Goal: Information Seeking & Learning: Learn about a topic

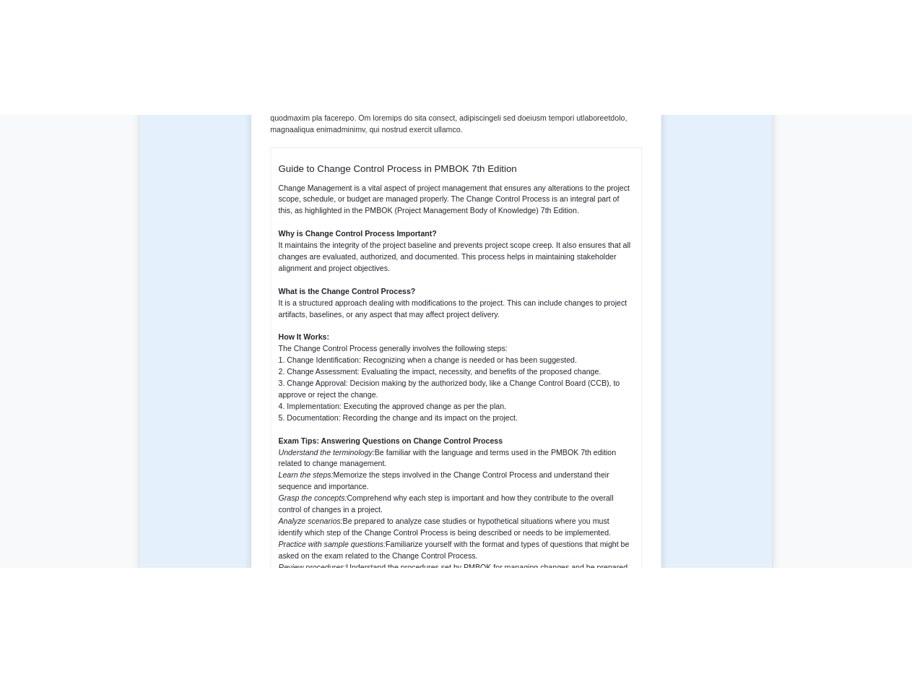
scroll to position [579, 0]
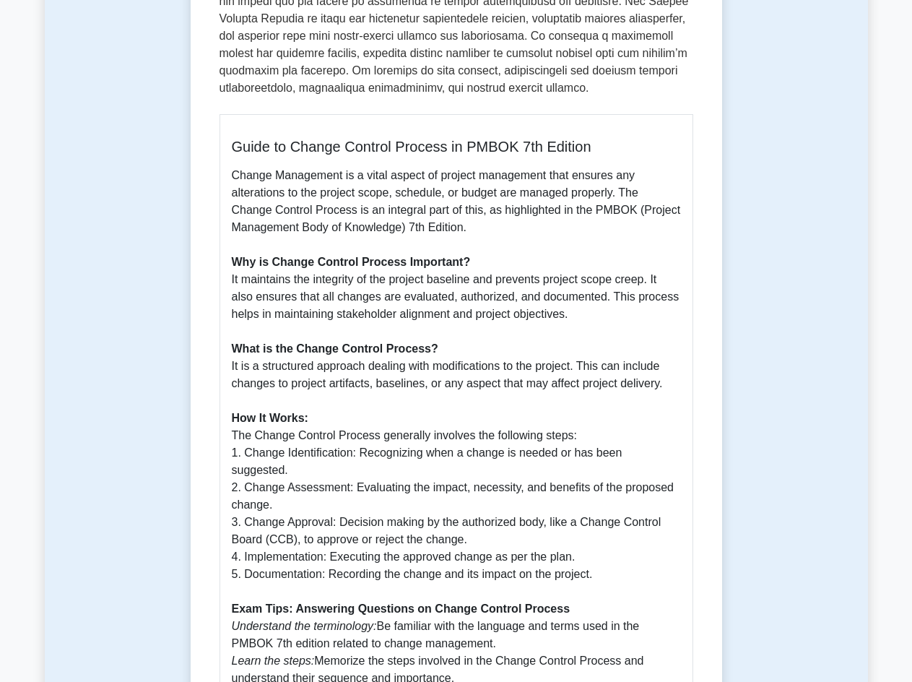
click at [814, 419] on div "Change Control Process 5 minutes 5 Questions Guide to Change Control Process in…" at bounding box center [456, 290] width 823 height 1519
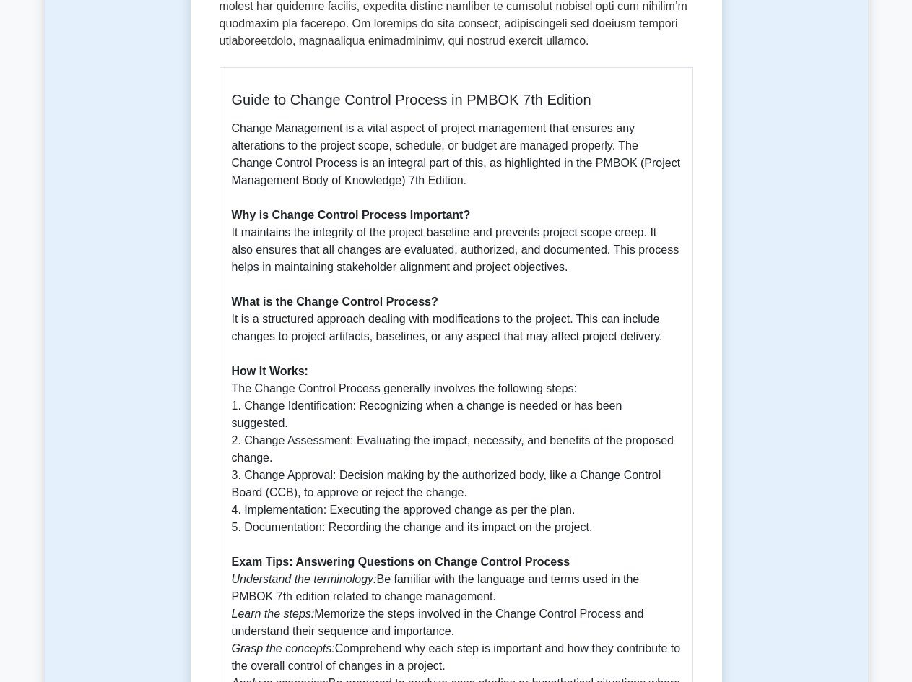
scroll to position [651, 0]
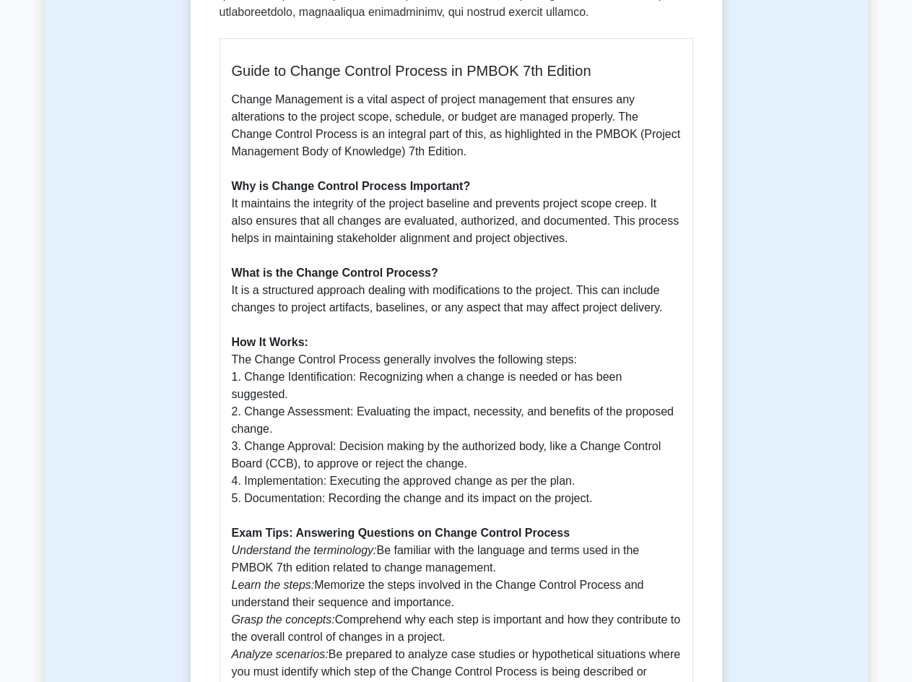
click at [410, 462] on p "Change Management is a vital aspect of project management that ensures any alte…" at bounding box center [456, 429] width 449 height 676
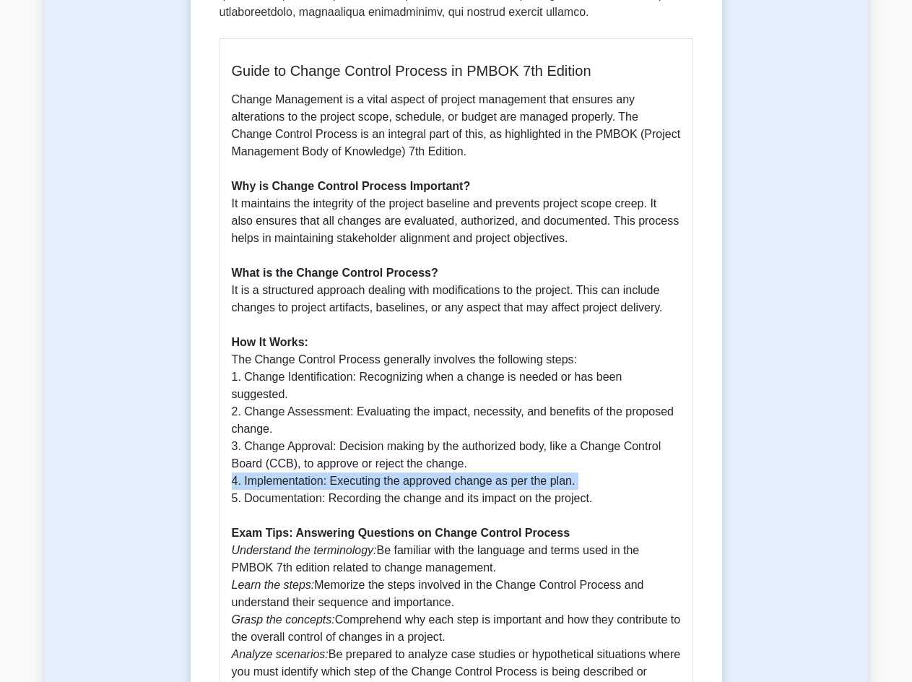
click at [410, 462] on p "Change Management is a vital aspect of project management that ensures any alte…" at bounding box center [456, 429] width 449 height 676
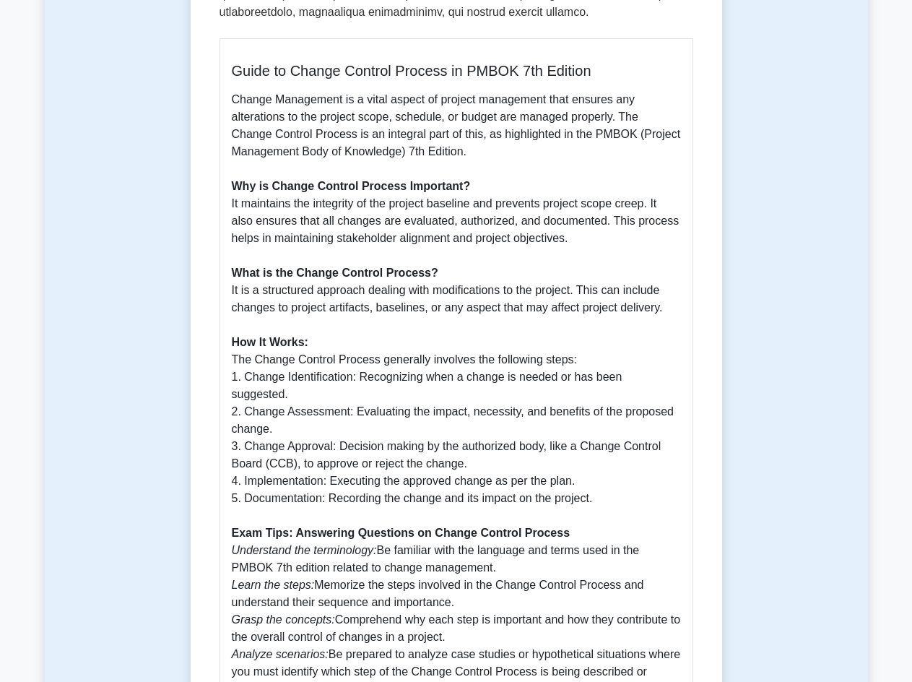
click at [409, 487] on p "Change Management is a vital aspect of project management that ensures any alte…" at bounding box center [456, 429] width 449 height 676
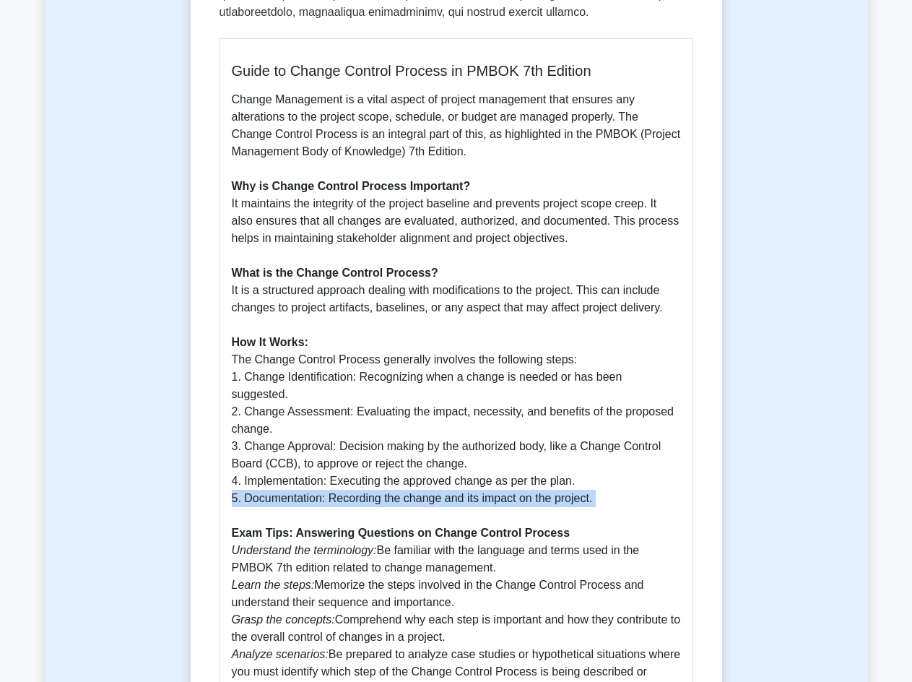
click at [409, 487] on p "Change Management is a vital aspect of project management that ensures any alte…" at bounding box center [456, 429] width 449 height 676
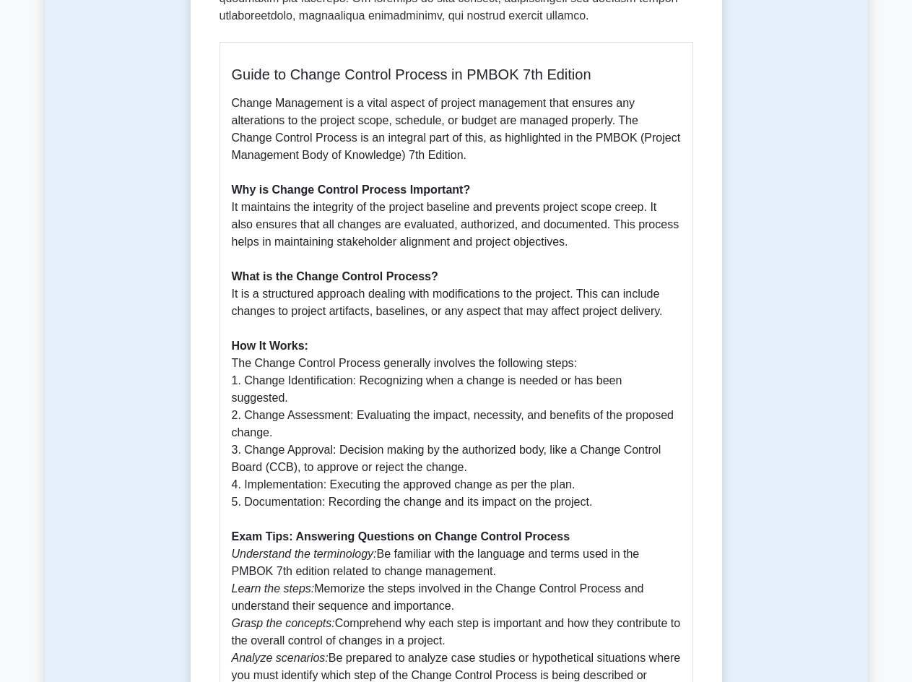
click at [776, 197] on div "Change Control Process 5 minutes 5 Questions Guide to Change Control Process in…" at bounding box center [456, 217] width 823 height 1519
click at [777, 375] on div "Change Control Process 5 minutes 5 Questions Guide to Change Control Process in…" at bounding box center [456, 217] width 823 height 1519
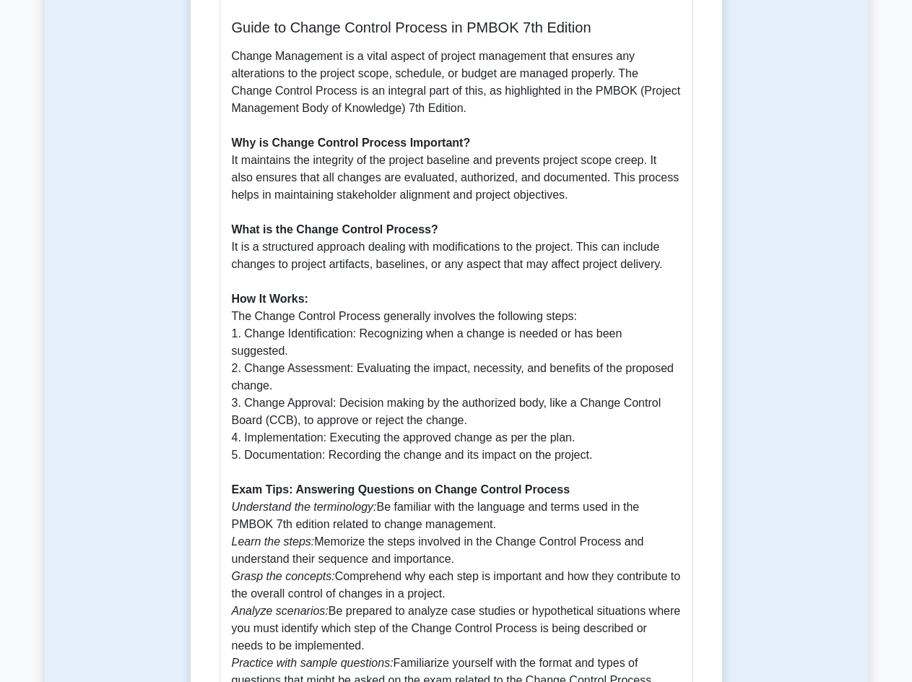
scroll to position [724, 0]
